Goal: Find specific page/section: Find specific page/section

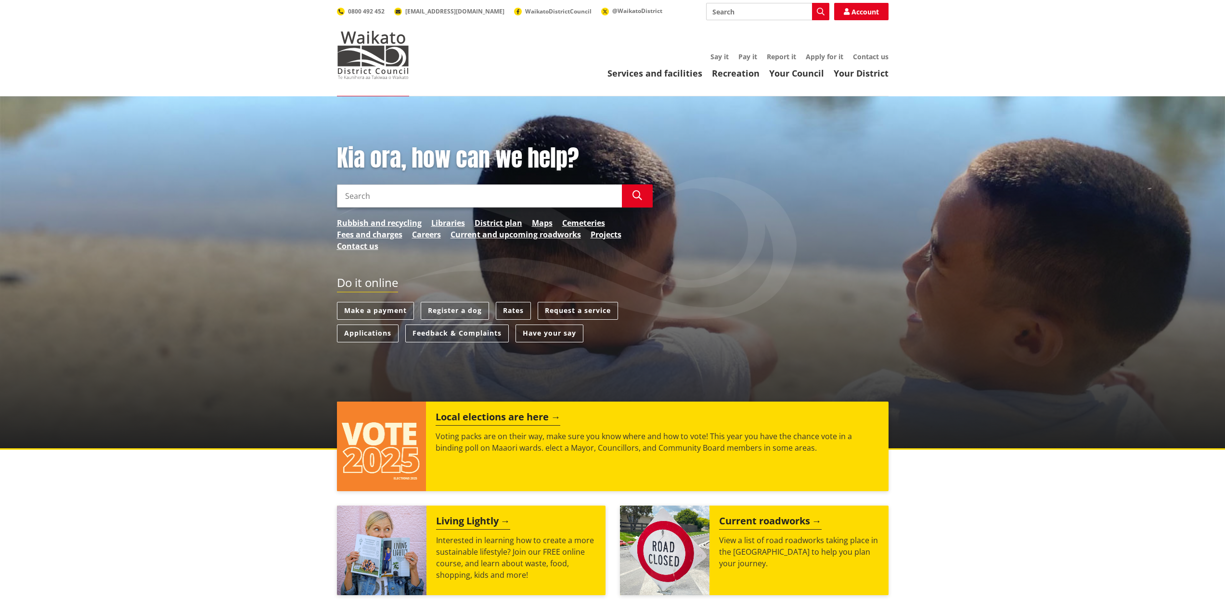
drag, startPoint x: 0, startPoint y: 0, endPoint x: 466, endPoint y: 197, distance: 505.5
click at [466, 197] on input "Search" at bounding box center [479, 195] width 285 height 23
type input "31c ponganui"
click at [636, 189] on button "Search" at bounding box center [637, 195] width 31 height 23
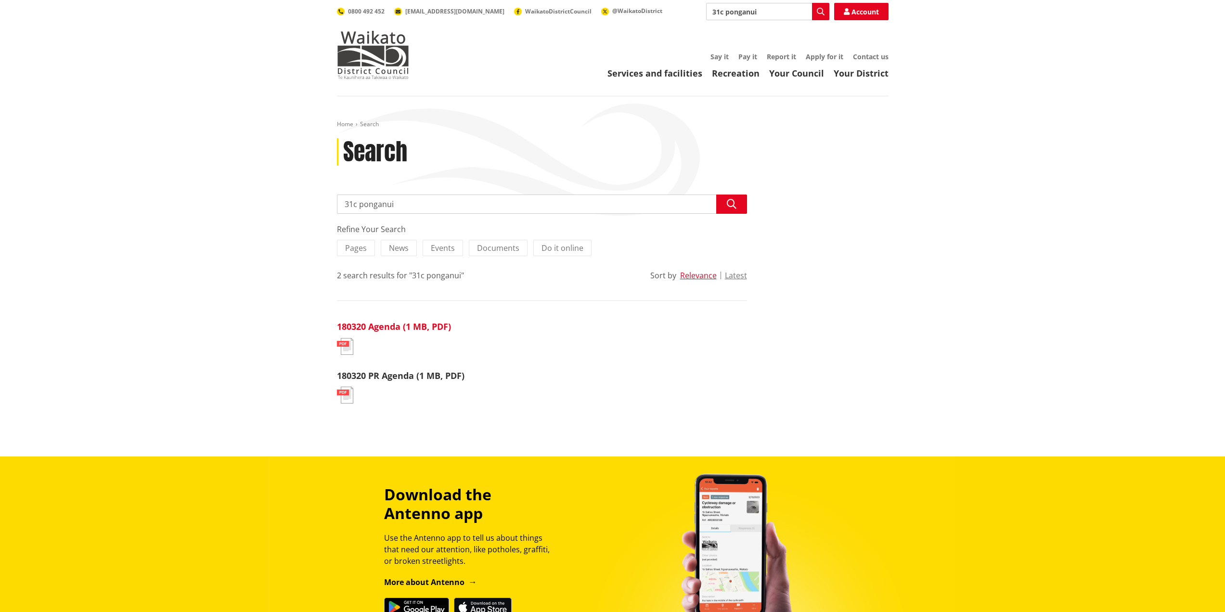
click at [399, 328] on link "180320 Agenda (1 MB, PDF)" at bounding box center [394, 327] width 114 height 12
